Goal: Task Accomplishment & Management: Manage account settings

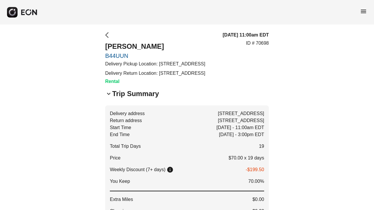
click at [107, 33] on span "arrow_back_ios" at bounding box center [108, 35] width 7 height 7
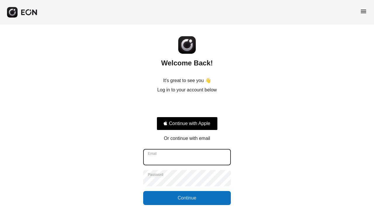
type input "**********"
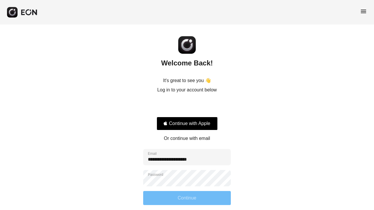
click at [150, 198] on button "Continue" at bounding box center [187, 198] width 88 height 14
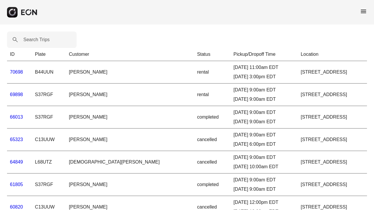
click at [20, 117] on link "66013" at bounding box center [16, 117] width 13 height 5
click at [20, 117] on html "menu Search Trips ID Plate Customer Status Pickup/Dropoff Time Location 70698 B…" at bounding box center [187, 158] width 374 height 316
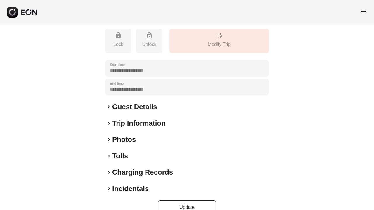
scroll to position [91, 0]
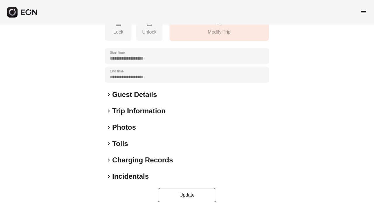
click at [119, 143] on h2 "Tolls" at bounding box center [120, 143] width 16 height 9
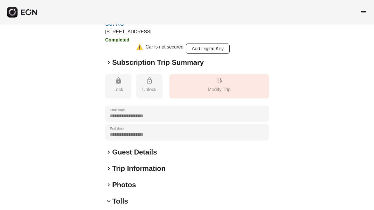
scroll to position [0, 0]
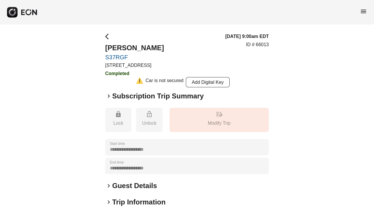
click at [153, 98] on h2 "Subscription Trip Summary" at bounding box center [157, 95] width 91 height 9
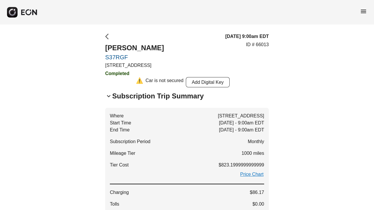
click at [110, 36] on span "arrow_back_ios" at bounding box center [108, 36] width 7 height 7
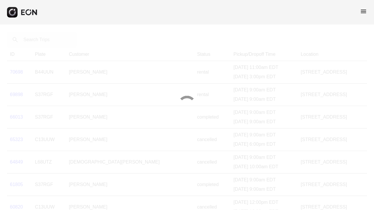
click at [366, 11] on span "menu" at bounding box center [363, 11] width 7 height 7
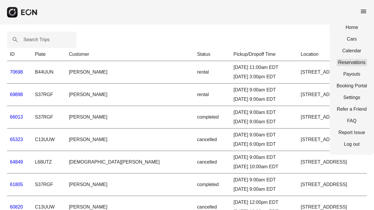
click at [355, 62] on link "Reservations" at bounding box center [351, 62] width 30 height 7
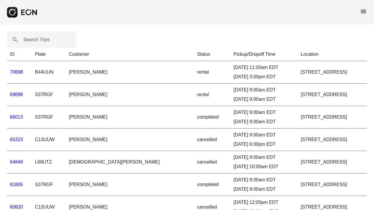
click at [364, 13] on span "menu" at bounding box center [363, 11] width 7 height 7
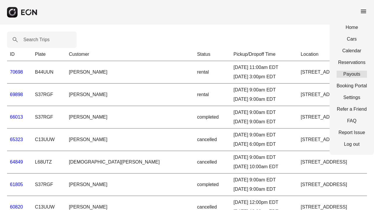
click at [356, 73] on link "Payouts" at bounding box center [351, 74] width 30 height 7
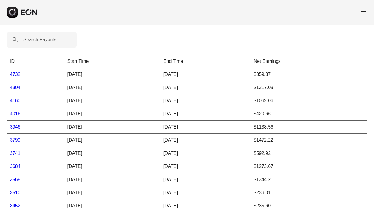
click at [18, 73] on link "4732" at bounding box center [15, 74] width 11 height 5
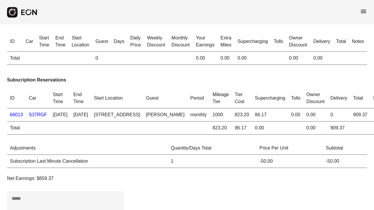
click at [28, 12] on icon "button" at bounding box center [28, 12] width 17 height 6
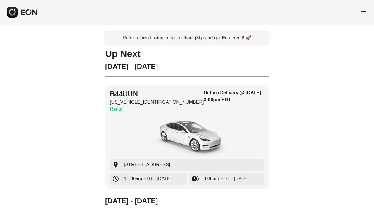
click at [361, 11] on span "menu" at bounding box center [363, 11] width 7 height 7
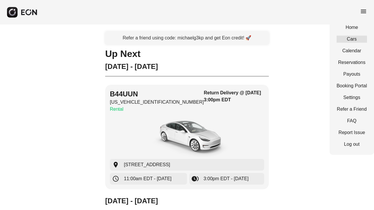
click at [355, 39] on link "Cars" at bounding box center [351, 39] width 30 height 7
